Goal: Task Accomplishment & Management: Manage account settings

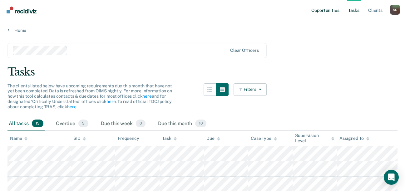
click at [324, 11] on link "Opportunities" at bounding box center [325, 10] width 30 height 20
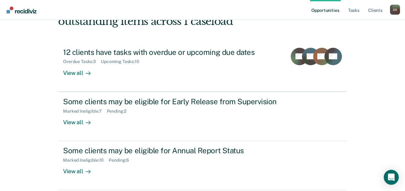
scroll to position [74, 0]
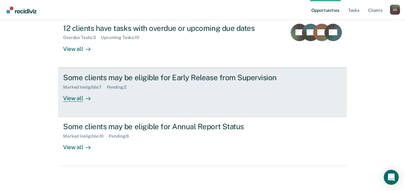
click at [75, 97] on div "View all" at bounding box center [80, 96] width 35 height 12
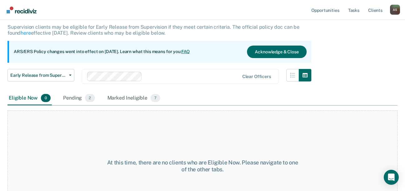
scroll to position [62, 0]
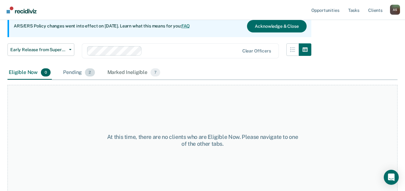
click at [88, 73] on span "2" at bounding box center [90, 72] width 10 height 8
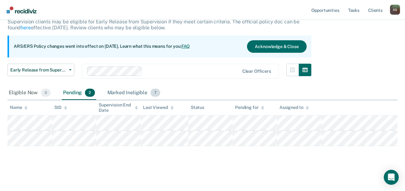
click at [135, 86] on div "Marked Ineligible 7" at bounding box center [134, 93] width 56 height 14
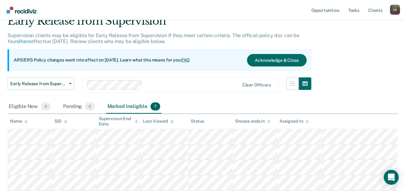
scroll to position [17, 0]
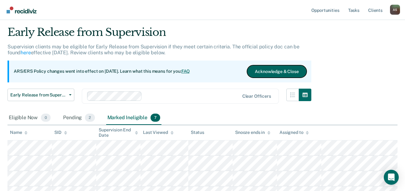
click at [270, 69] on button "Acknowledge & Close" at bounding box center [276, 71] width 59 height 12
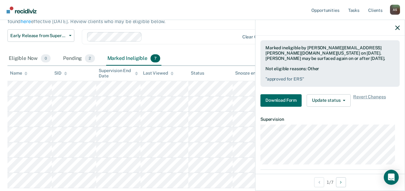
scroll to position [156, 0]
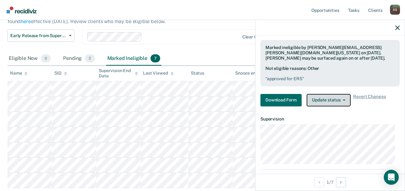
click at [329, 101] on button "Update status" at bounding box center [328, 100] width 44 height 12
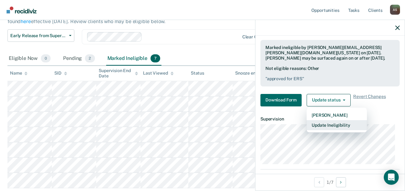
click at [322, 123] on button "Update Ineligibility" at bounding box center [336, 125] width 60 height 10
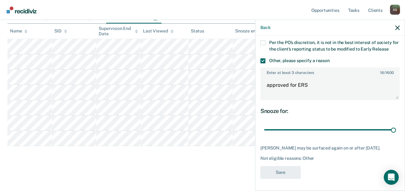
scroll to position [113, 0]
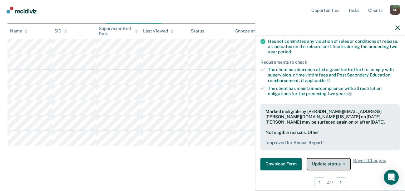
click at [317, 165] on button "Update status" at bounding box center [328, 164] width 44 height 12
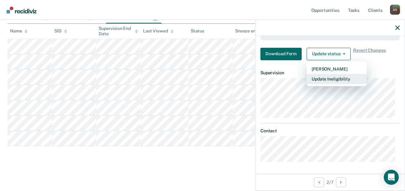
click at [325, 78] on button "Update Ineligibility" at bounding box center [336, 79] width 60 height 10
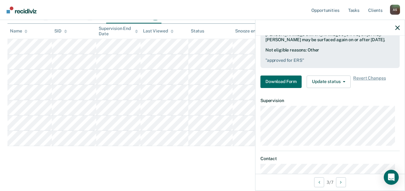
scroll to position [186, 0]
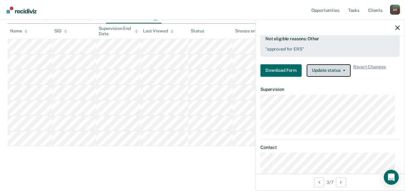
click at [334, 70] on button "Update status" at bounding box center [328, 70] width 44 height 12
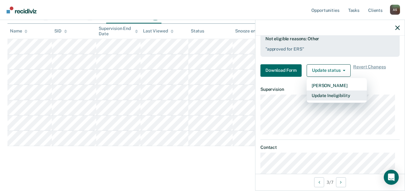
click at [326, 96] on button "Update Ineligibility" at bounding box center [336, 95] width 60 height 10
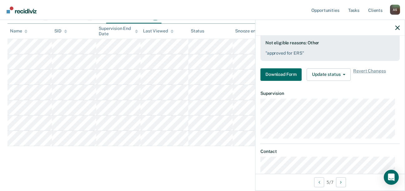
scroll to position [171, 0]
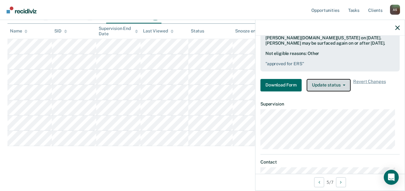
click at [328, 84] on button "Update status" at bounding box center [328, 85] width 44 height 12
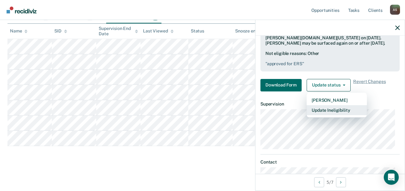
click at [330, 109] on button "Update Ineligibility" at bounding box center [336, 110] width 60 height 10
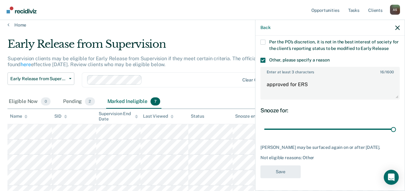
scroll to position [0, 0]
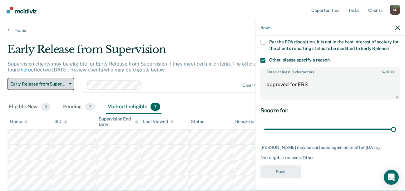
click at [71, 85] on button "Early Release from Supervision" at bounding box center [40, 84] width 67 height 12
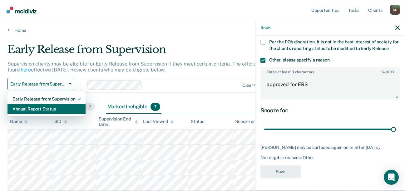
click at [64, 107] on div "Annual Report Status" at bounding box center [46, 109] width 68 height 10
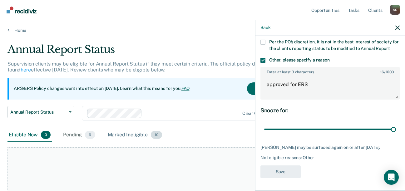
click at [144, 135] on div "Marked Ineligible 10" at bounding box center [134, 135] width 57 height 14
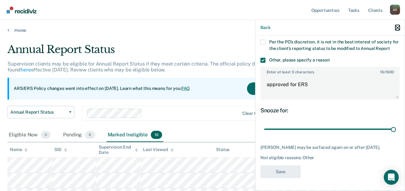
click at [398, 27] on icon "button" at bounding box center [397, 28] width 4 height 4
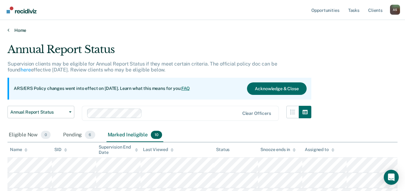
click at [10, 31] on link "Home" at bounding box center [202, 30] width 390 height 6
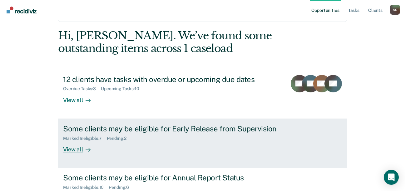
scroll to position [12, 0]
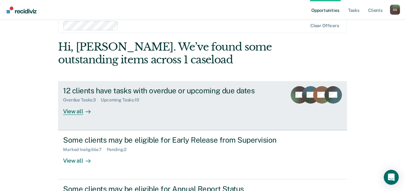
click at [131, 95] on div "12 clients have tasks with overdue or upcoming due dates" at bounding box center [172, 90] width 219 height 9
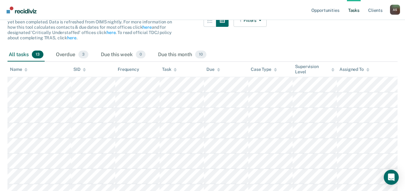
scroll to position [64, 0]
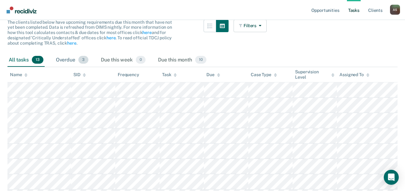
click at [82, 61] on span "3" at bounding box center [83, 60] width 10 height 8
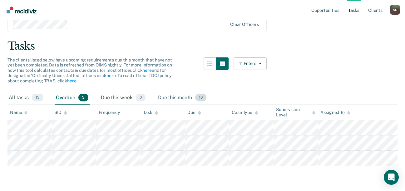
click at [183, 97] on div "Due this month 10" at bounding box center [182, 98] width 51 height 14
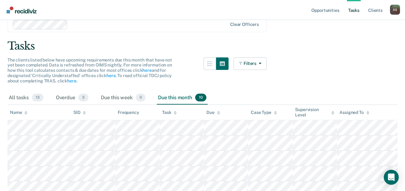
scroll to position [0, 0]
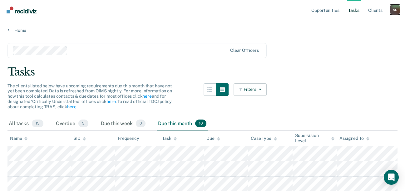
click at [393, 11] on div "A S" at bounding box center [395, 10] width 10 height 10
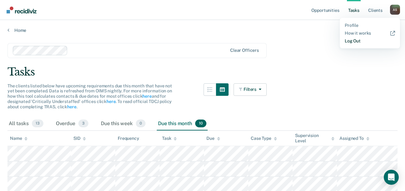
click at [348, 41] on link "Log Out" at bounding box center [369, 40] width 50 height 5
